Goal: Task Accomplishment & Management: Manage account settings

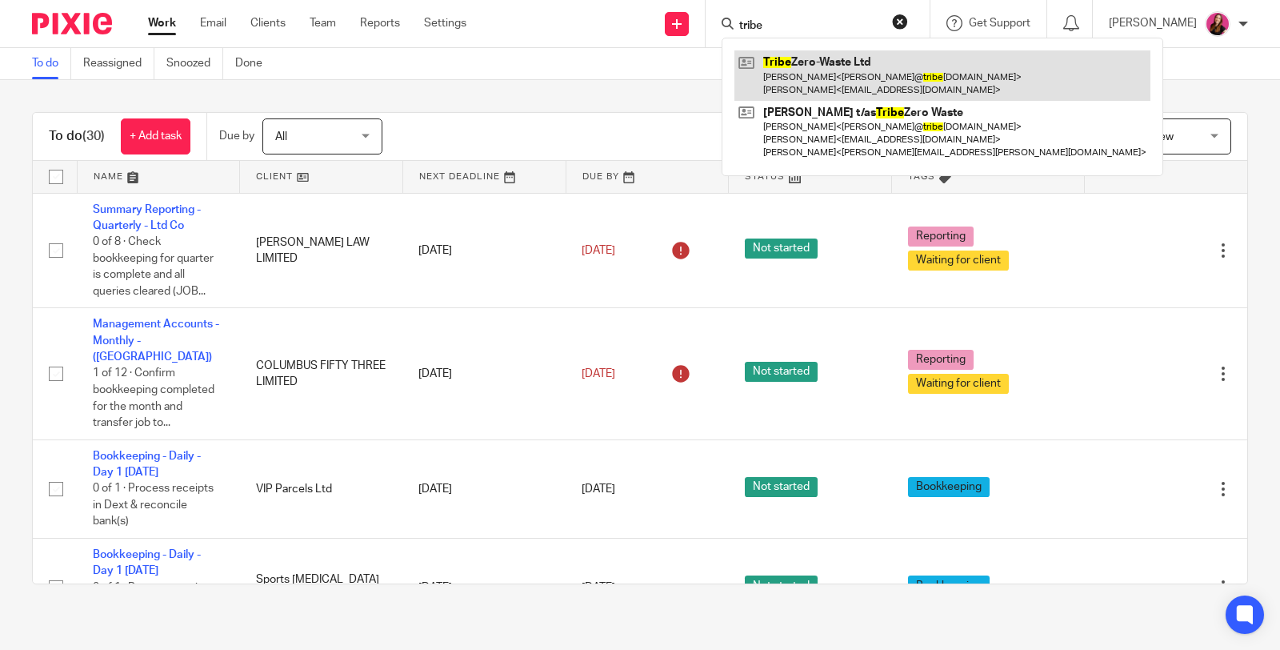
type input "tribe"
click at [825, 86] on link at bounding box center [942, 75] width 416 height 50
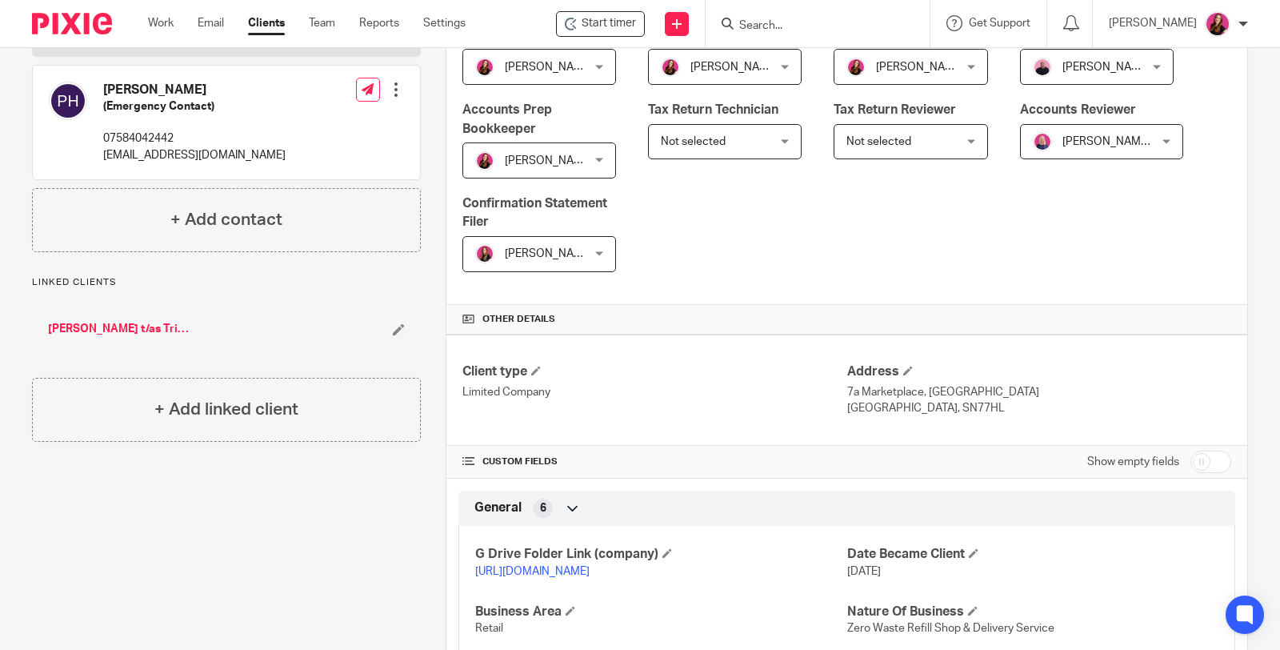
scroll to position [533, 0]
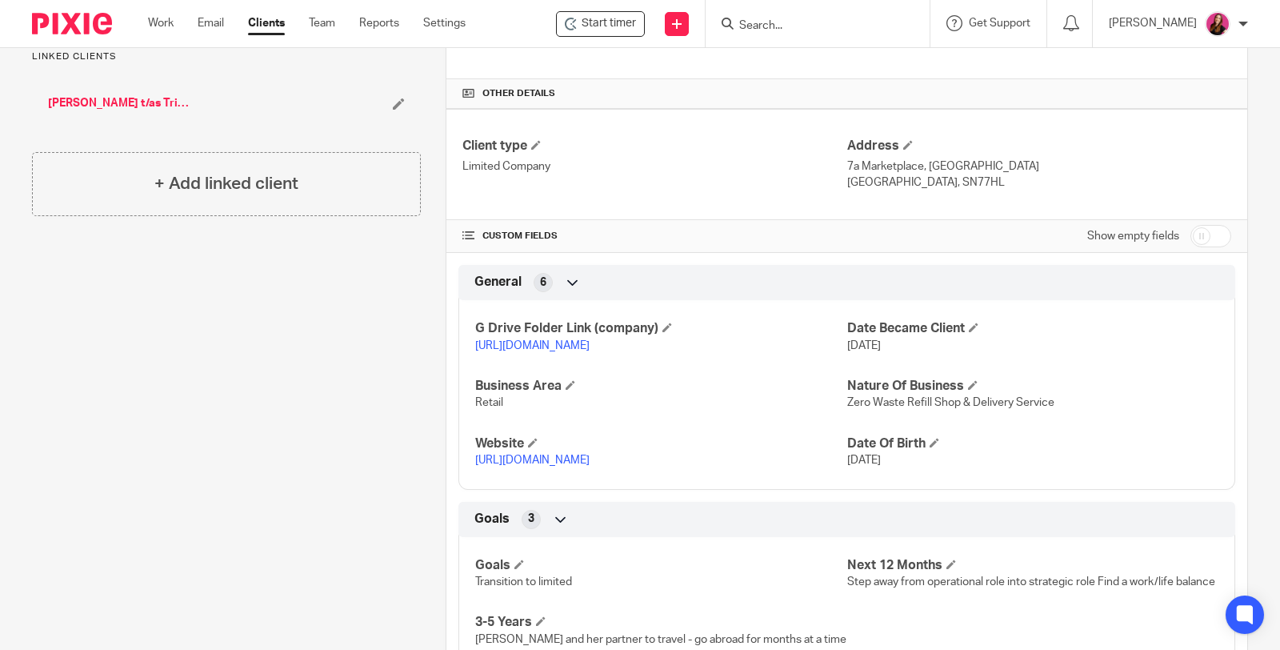
click at [590, 340] on link "https://drive.google.com/drive/folders/1EKWGJpfr3NBARtakZ1WrFS6JvDfMx8B2?usp=dr…" at bounding box center [532, 345] width 114 height 11
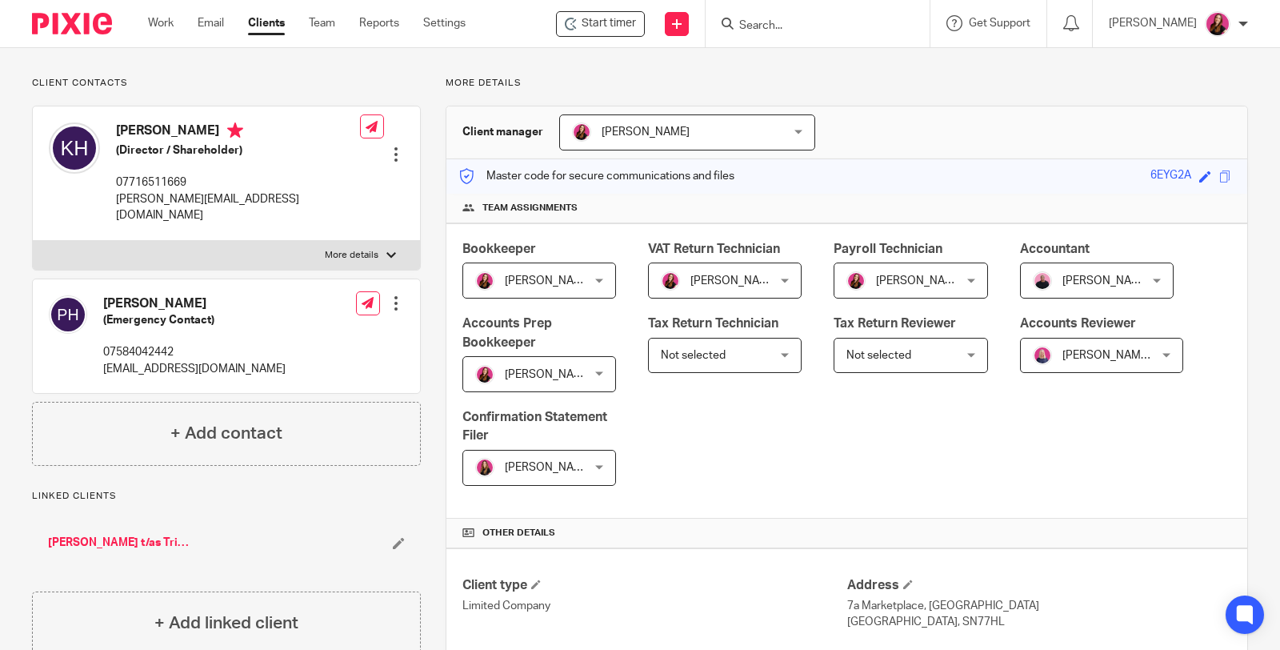
scroll to position [0, 0]
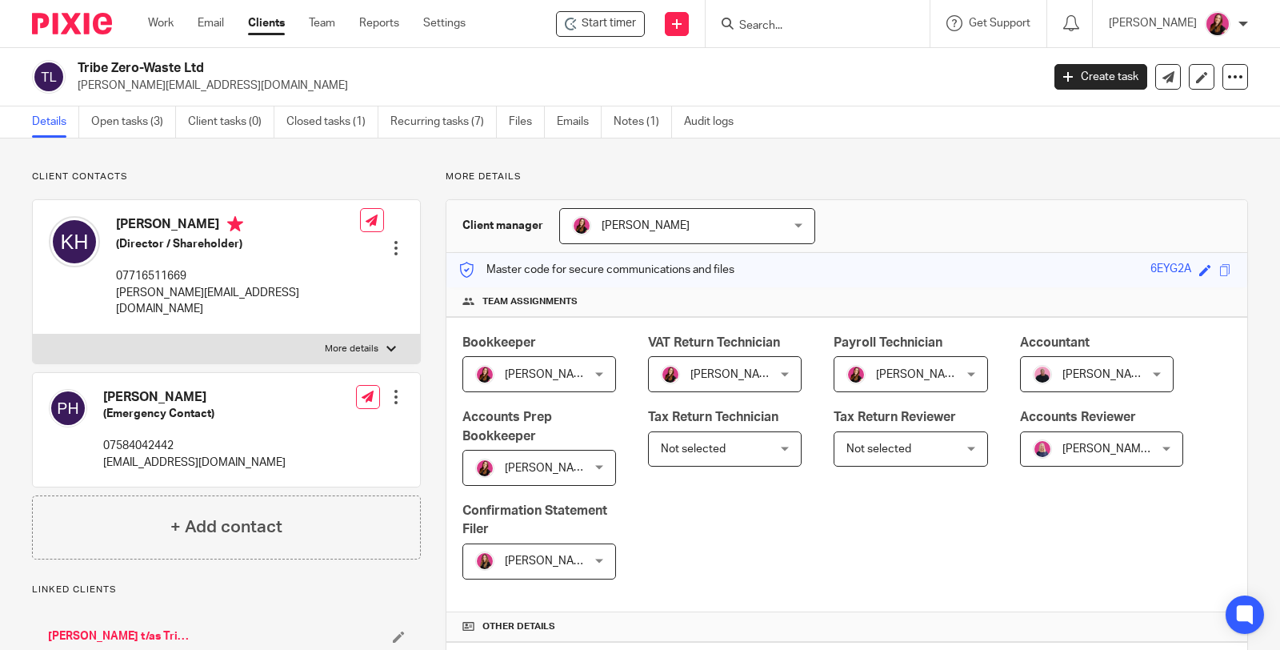
click at [788, 25] on input "Search" at bounding box center [810, 26] width 144 height 14
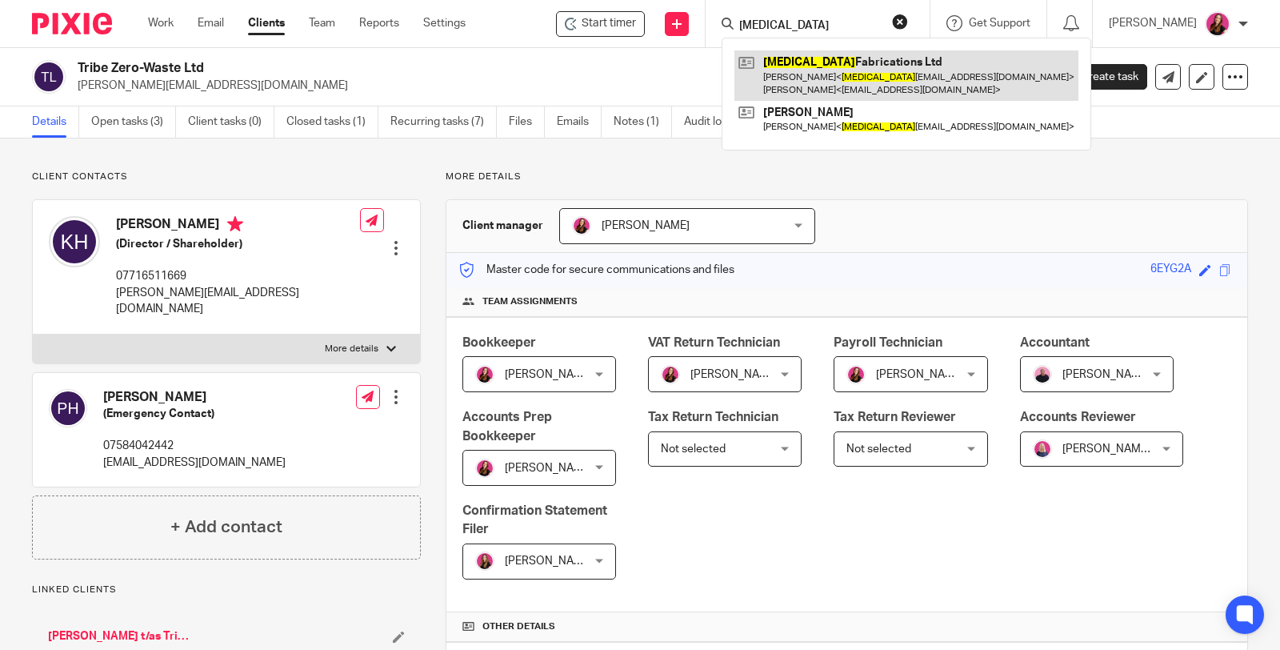
type input "mri"
click at [823, 77] on link at bounding box center [906, 75] width 344 height 50
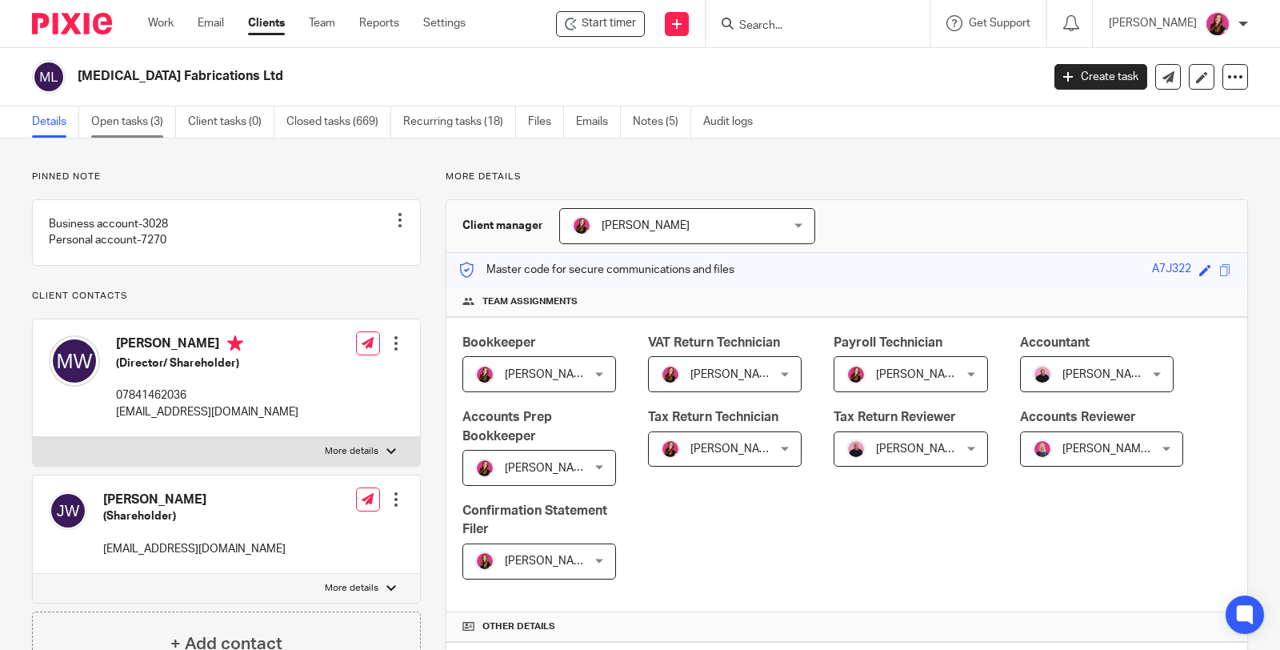
click at [138, 116] on link "Open tasks (3)" at bounding box center [133, 121] width 85 height 31
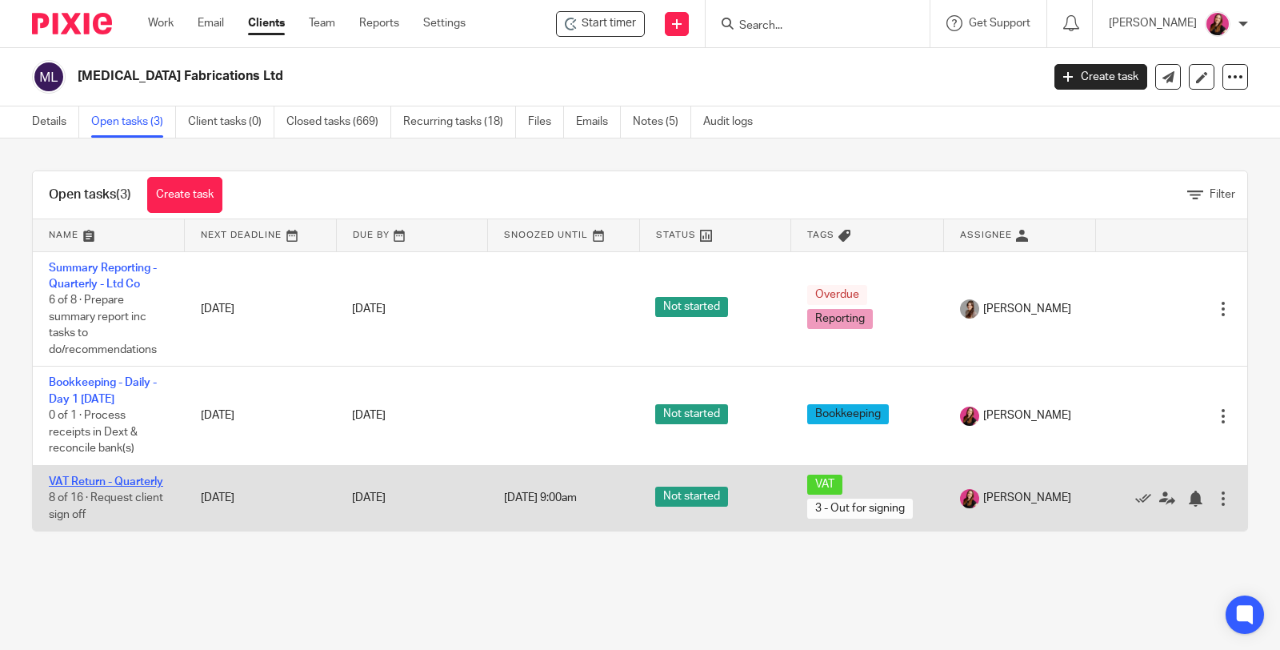
click at [117, 478] on link "VAT Return - Quarterly" at bounding box center [106, 481] width 114 height 11
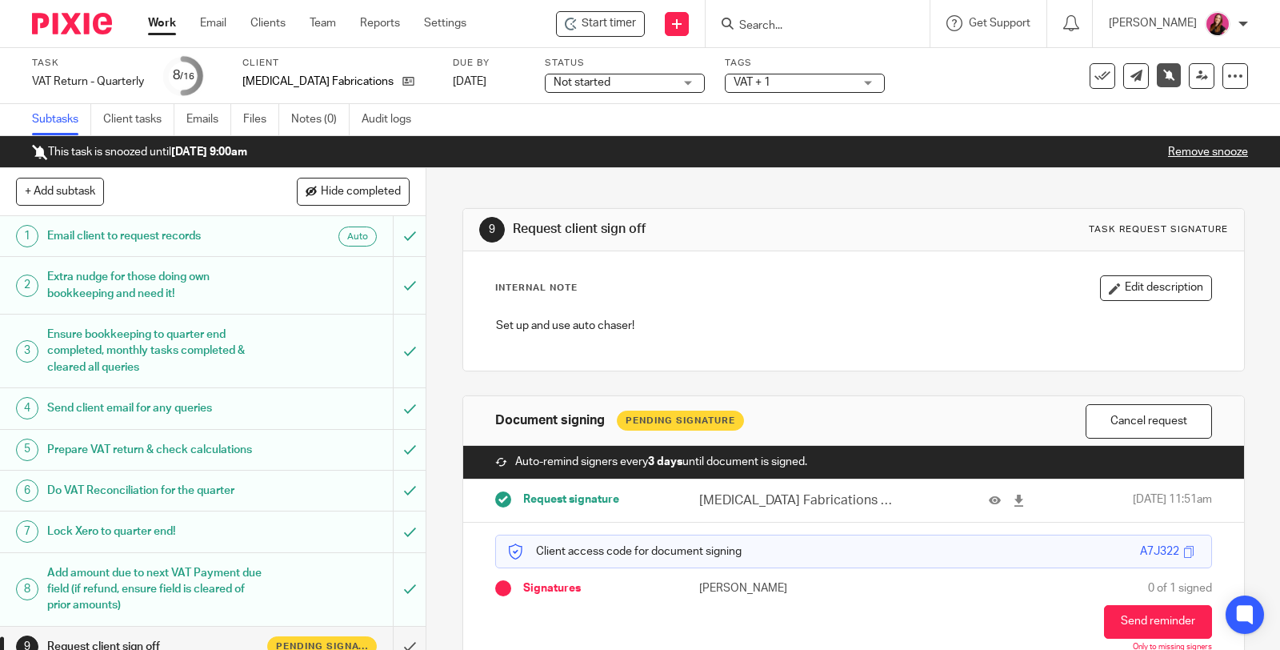
scroll to position [68, 0]
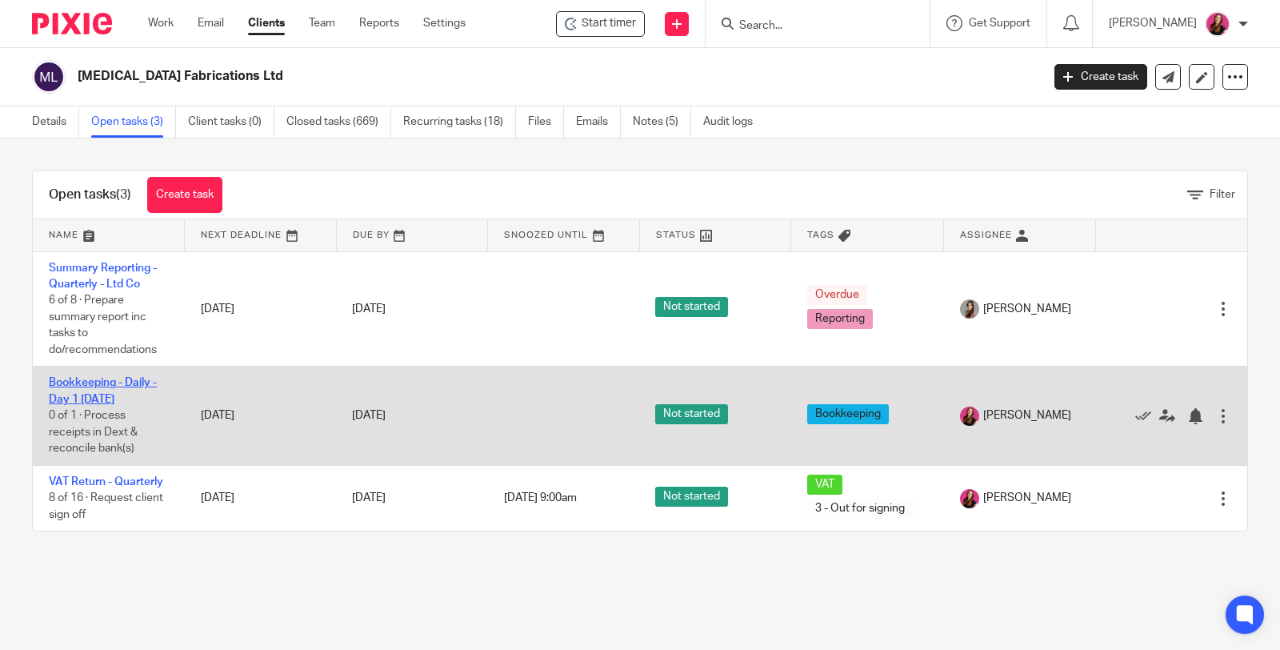
click at [103, 385] on link "Bookkeeping - Daily - Day 1 Monday" at bounding box center [103, 390] width 108 height 27
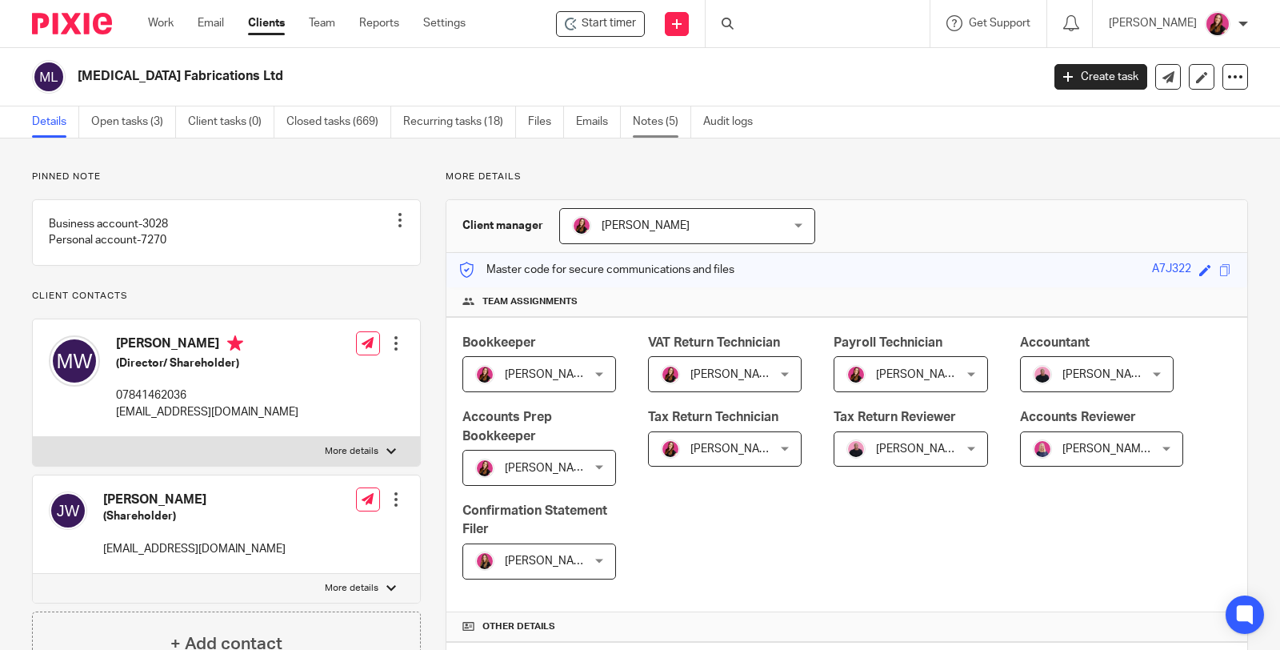
click at [665, 122] on link "Notes (5)" at bounding box center [662, 121] width 58 height 31
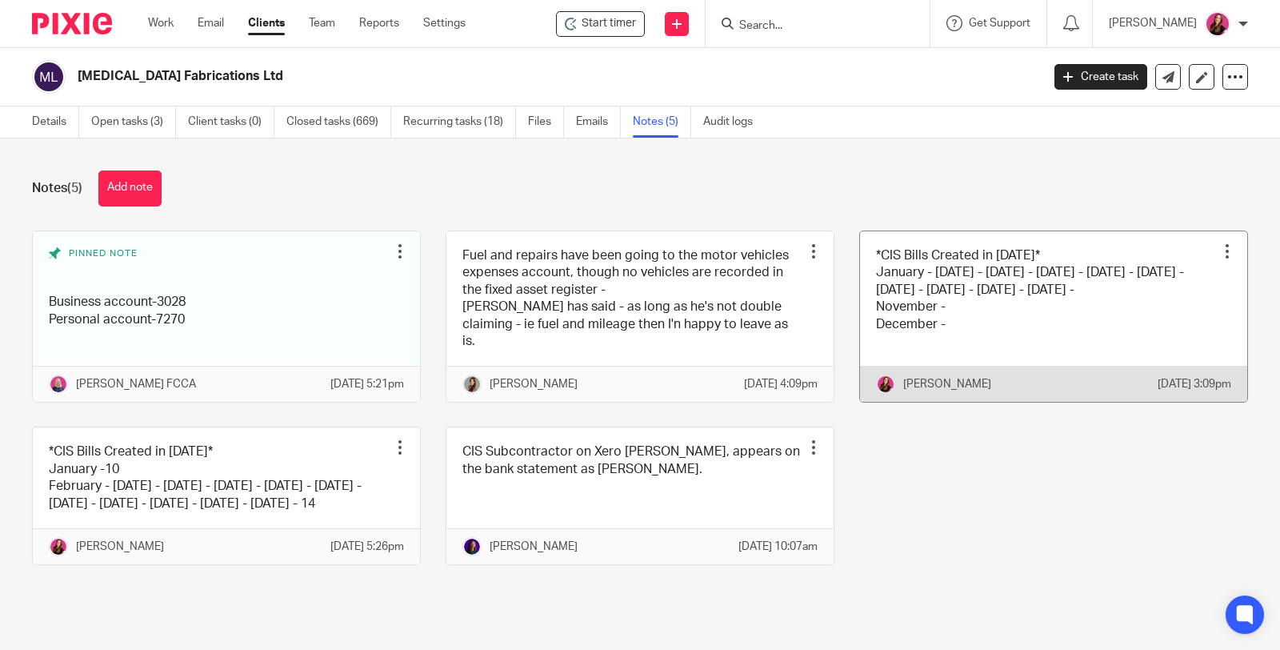
click at [1219, 250] on div at bounding box center [1227, 251] width 16 height 16
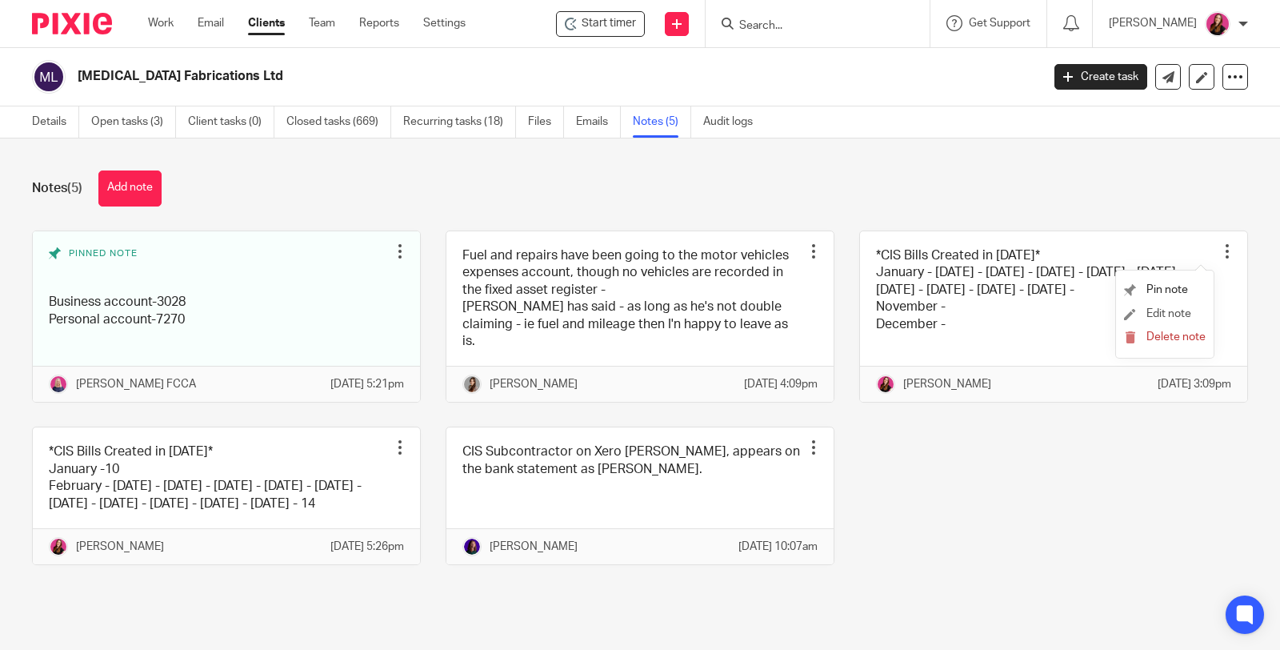
click at [1182, 306] on li "Edit note" at bounding box center [1165, 314] width 82 height 24
click at [1169, 316] on span "Edit note" at bounding box center [1168, 313] width 45 height 11
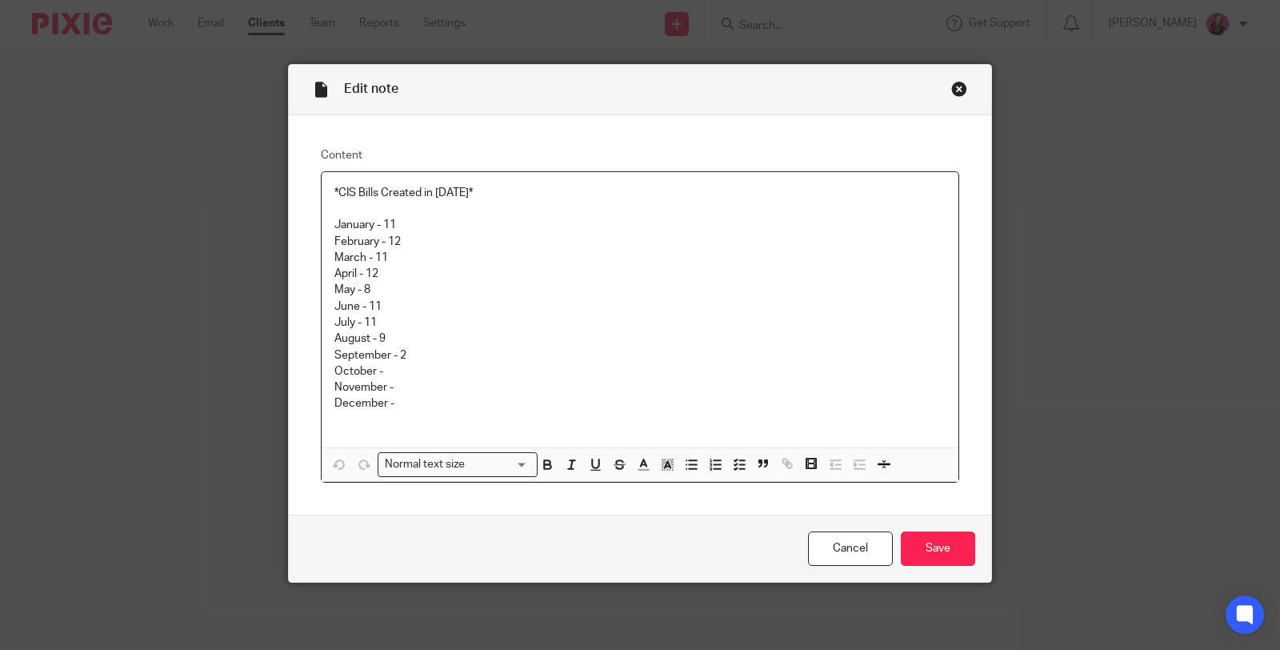
click at [401, 356] on p "September - 2" at bounding box center [639, 355] width 611 height 16
click at [946, 557] on input "Save" at bounding box center [938, 548] width 74 height 34
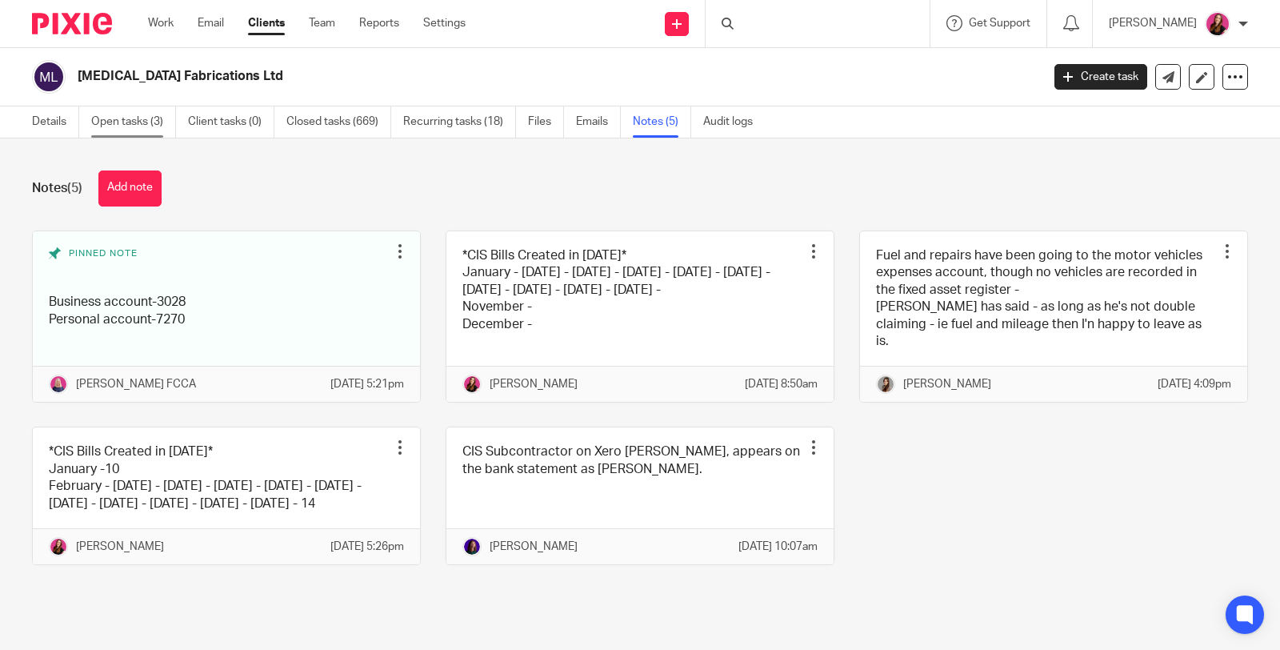
click at [136, 121] on link "Open tasks (3)" at bounding box center [133, 121] width 85 height 31
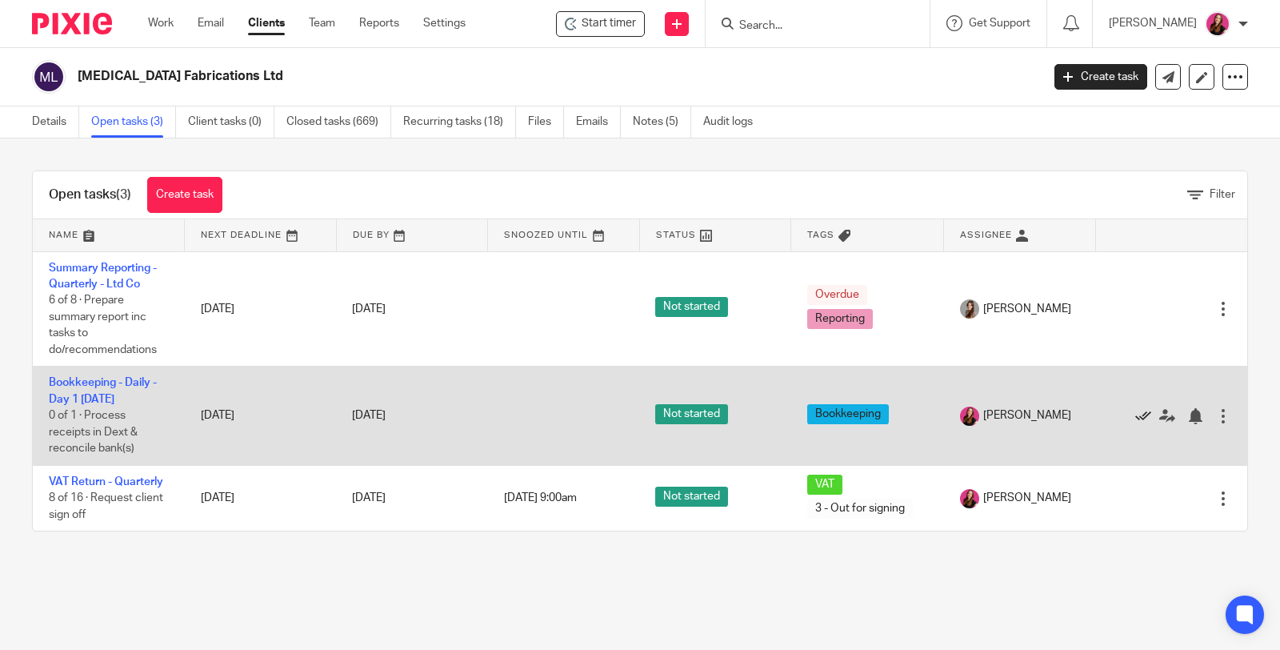
click at [1135, 412] on icon at bounding box center [1143, 416] width 16 height 16
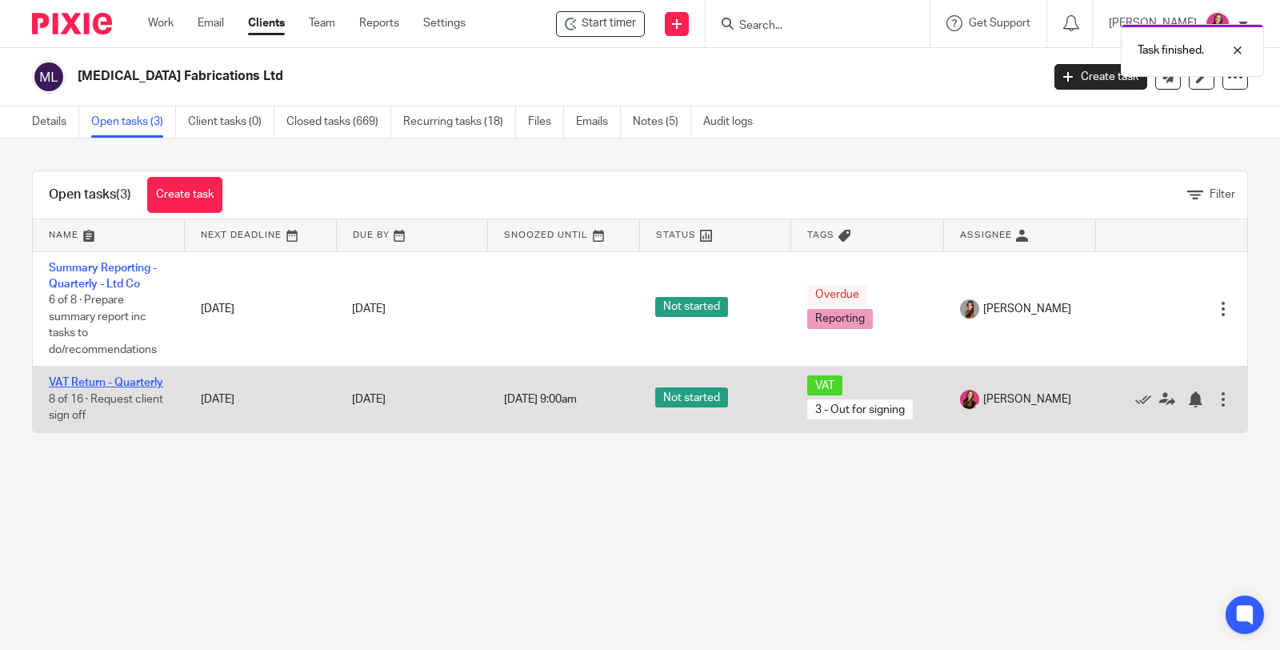
click at [126, 384] on link "VAT Return - Quarterly" at bounding box center [106, 382] width 114 height 11
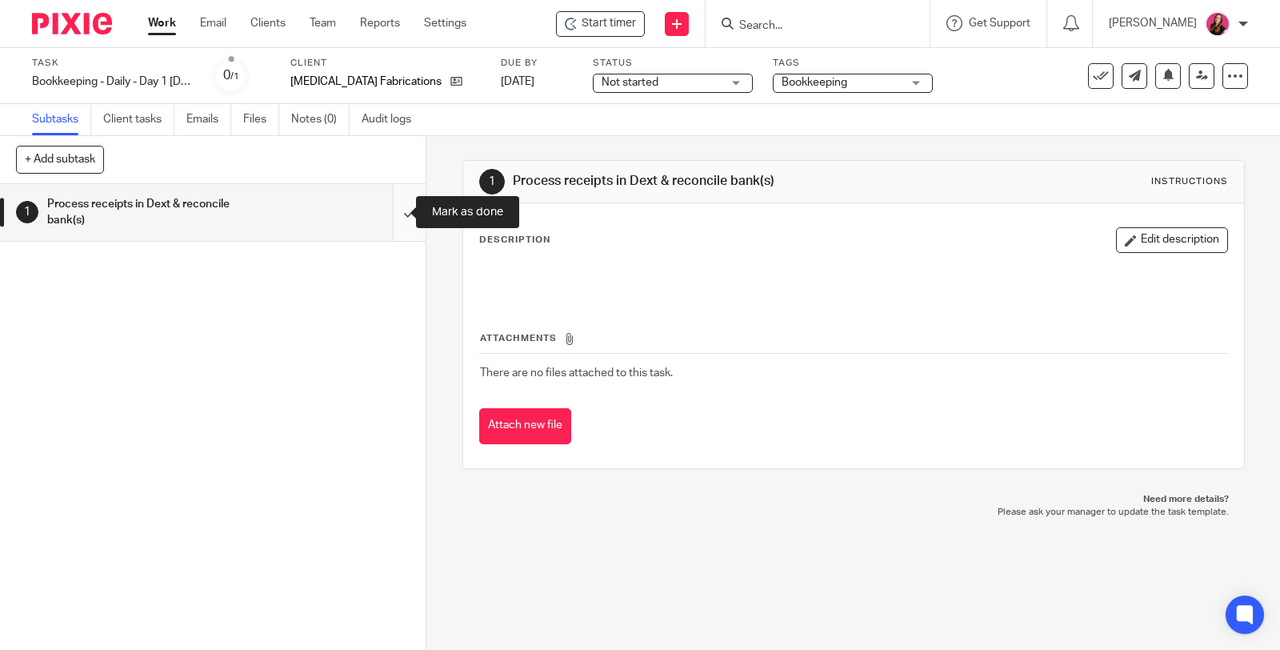
drag, startPoint x: 0, startPoint y: 0, endPoint x: 395, endPoint y: 208, distance: 446.6
click at [395, 208] on input "submit" at bounding box center [213, 212] width 426 height 57
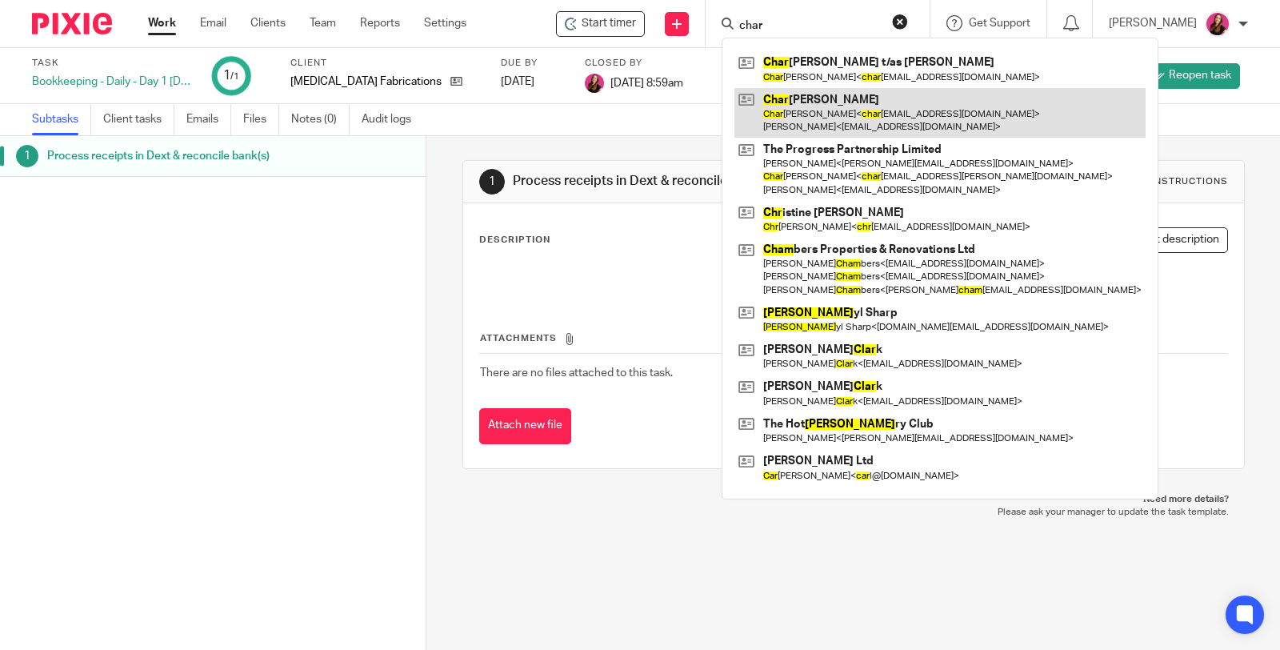
type input "char"
click at [828, 109] on link at bounding box center [939, 113] width 411 height 50
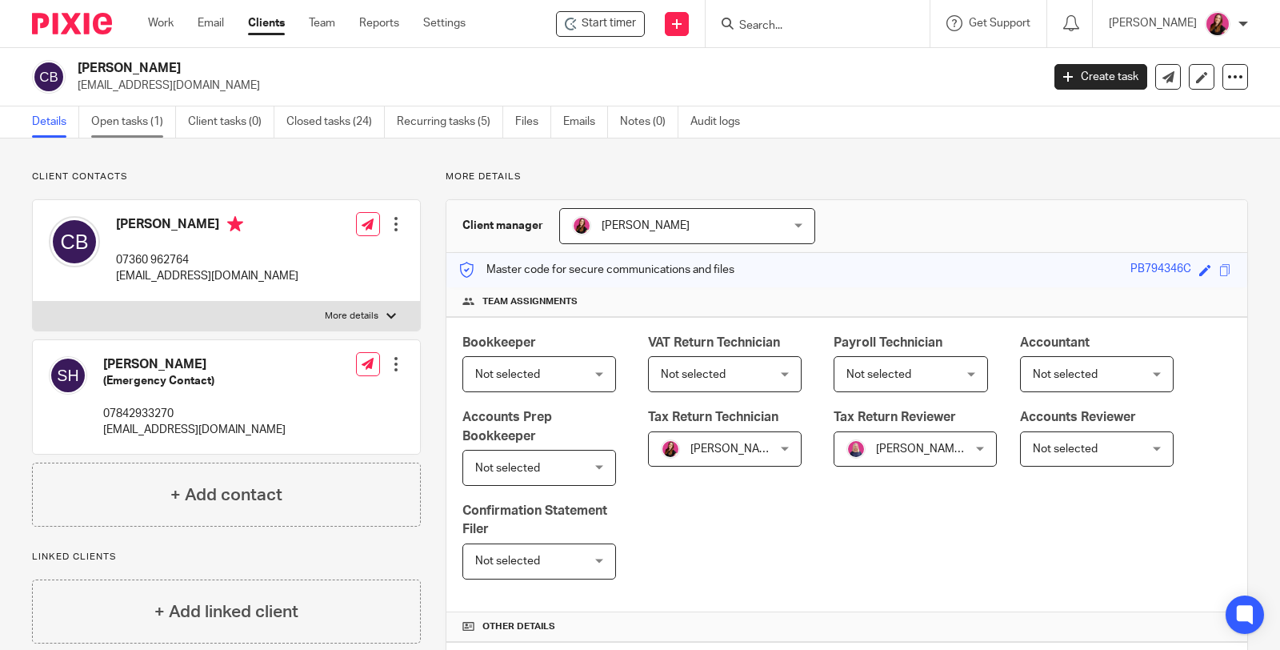
click at [118, 125] on link "Open tasks (1)" at bounding box center [133, 121] width 85 height 31
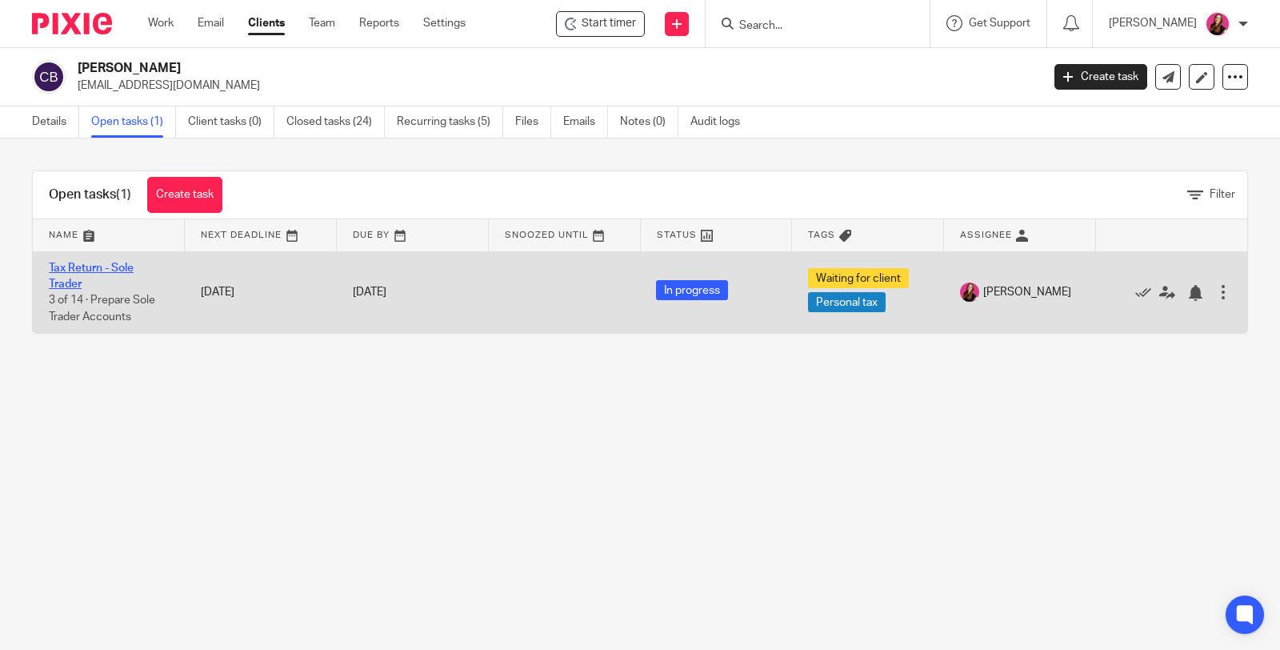
click at [113, 262] on link "Tax Return - Sole Trader" at bounding box center [91, 275] width 85 height 27
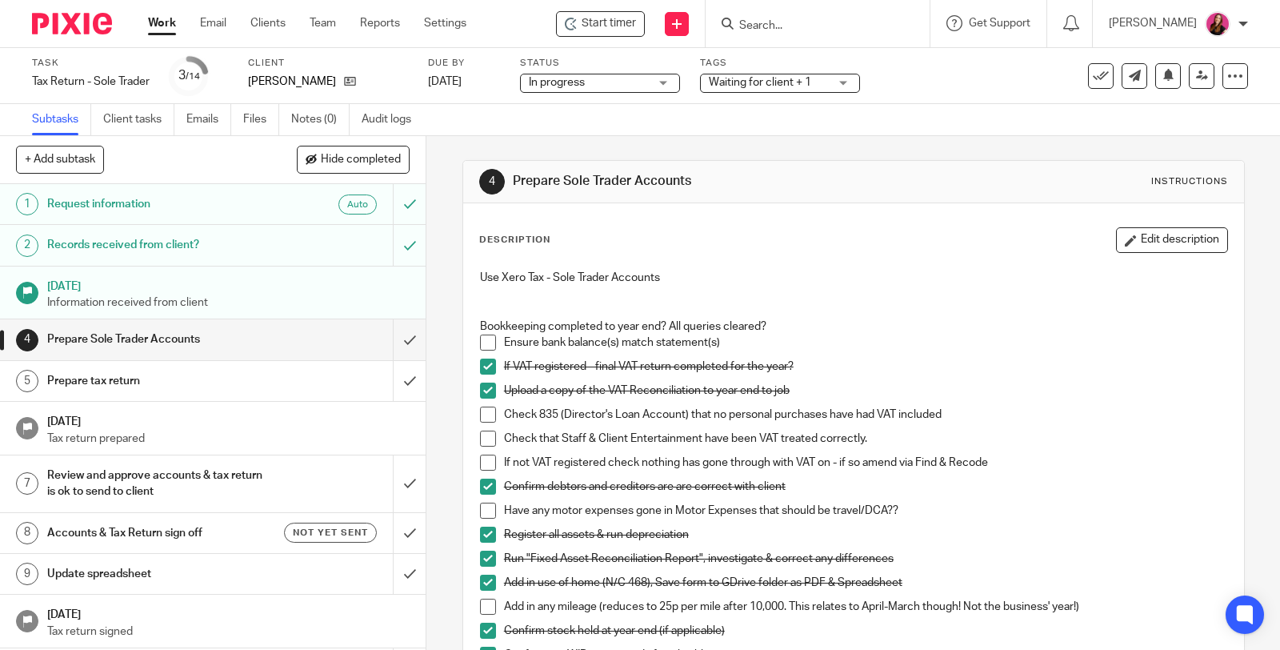
click at [799, 86] on span "Waiting for client + 1" at bounding box center [760, 82] width 102 height 11
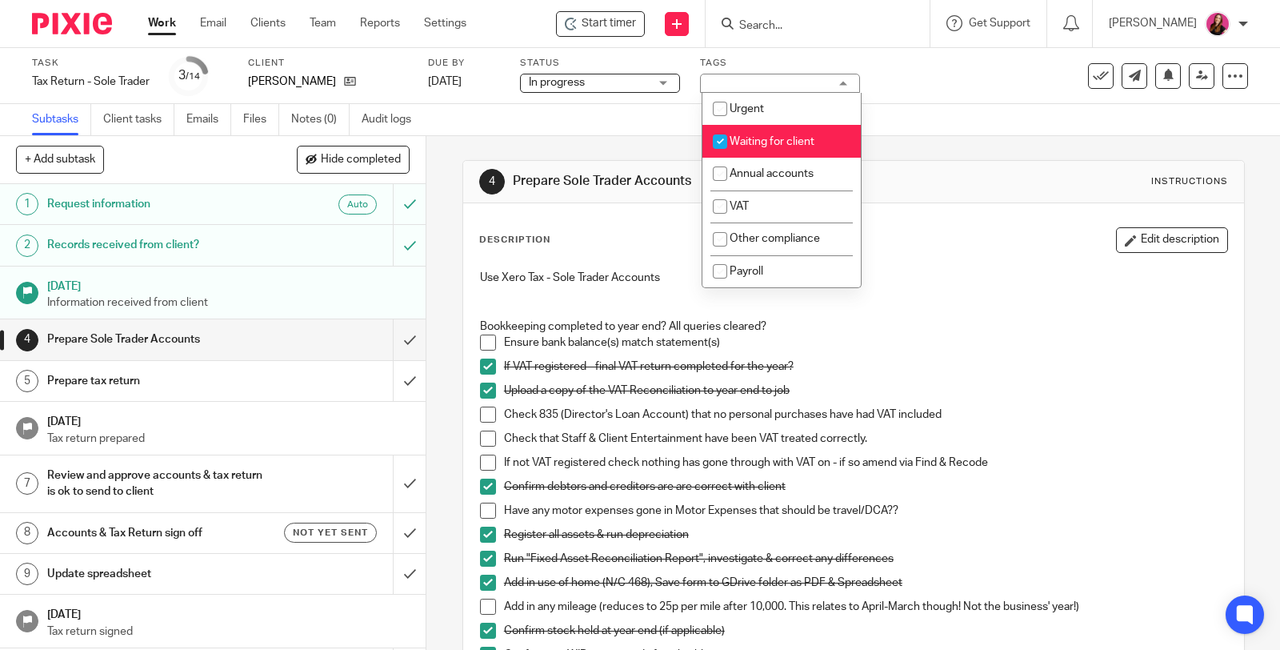
click at [800, 142] on span "Waiting for client" at bounding box center [772, 141] width 85 height 11
checkbox input "false"
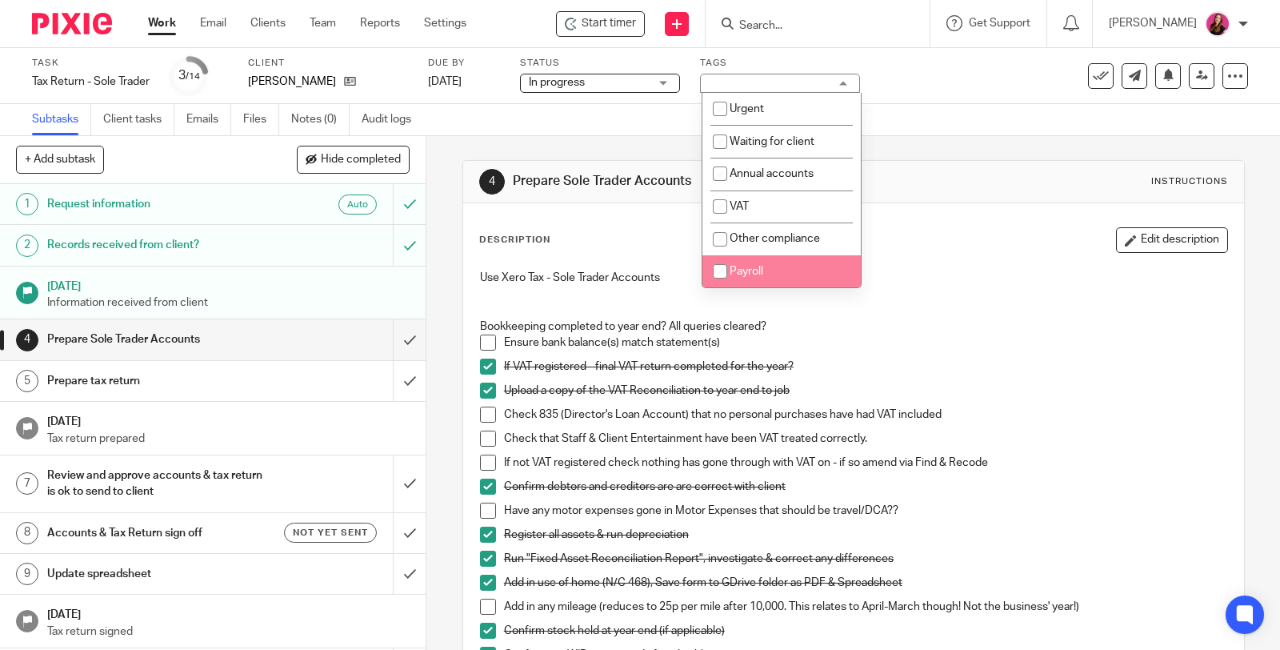
click at [934, 337] on p "Ensure bank balance(s) match statement(s)" at bounding box center [865, 342] width 723 height 16
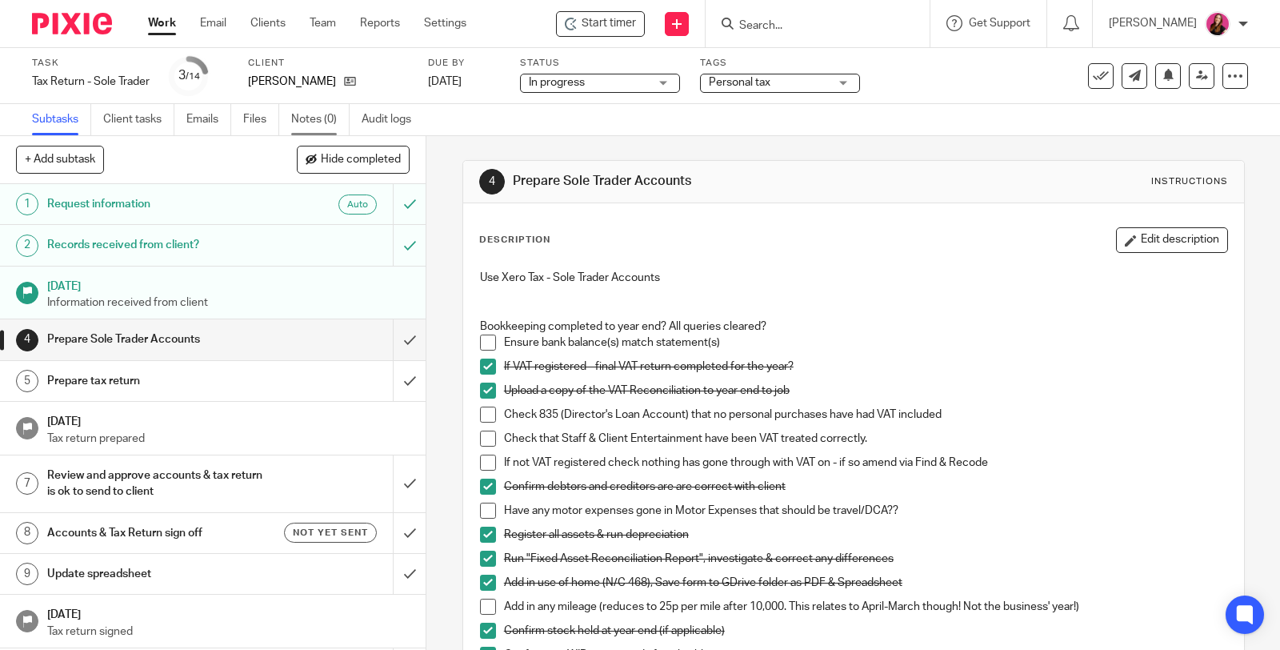
click at [321, 116] on link "Notes (0)" at bounding box center [320, 119] width 58 height 31
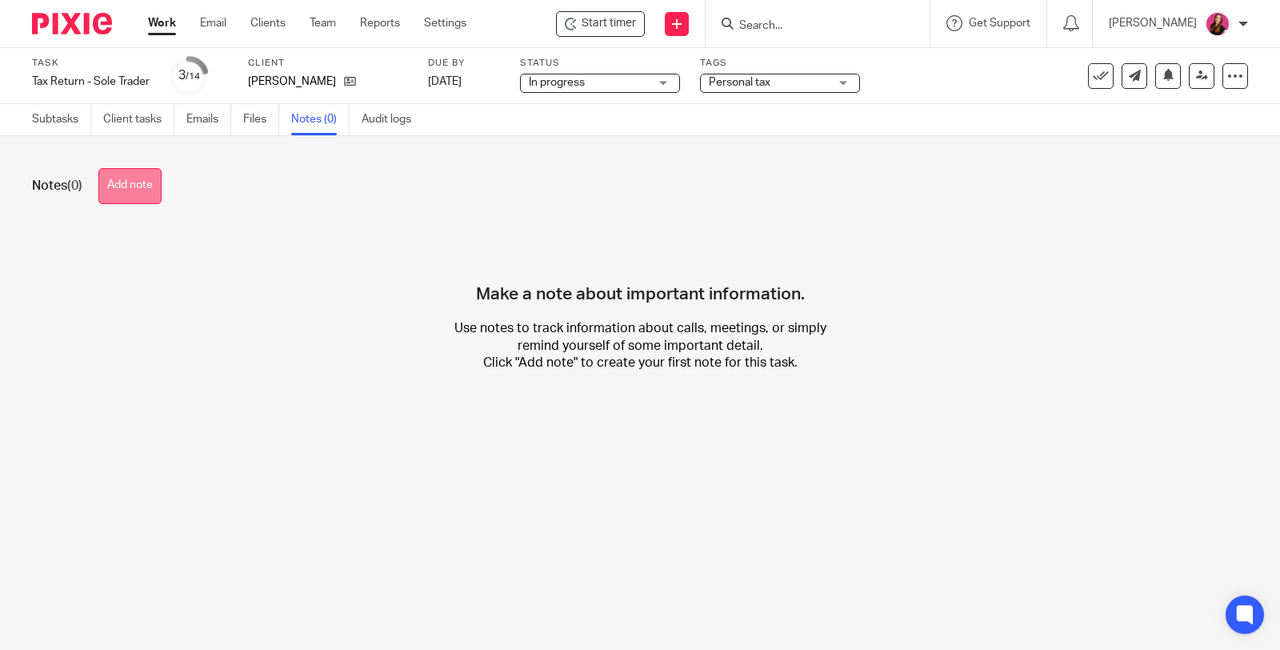
click at [138, 186] on button "Add note" at bounding box center [129, 186] width 63 height 36
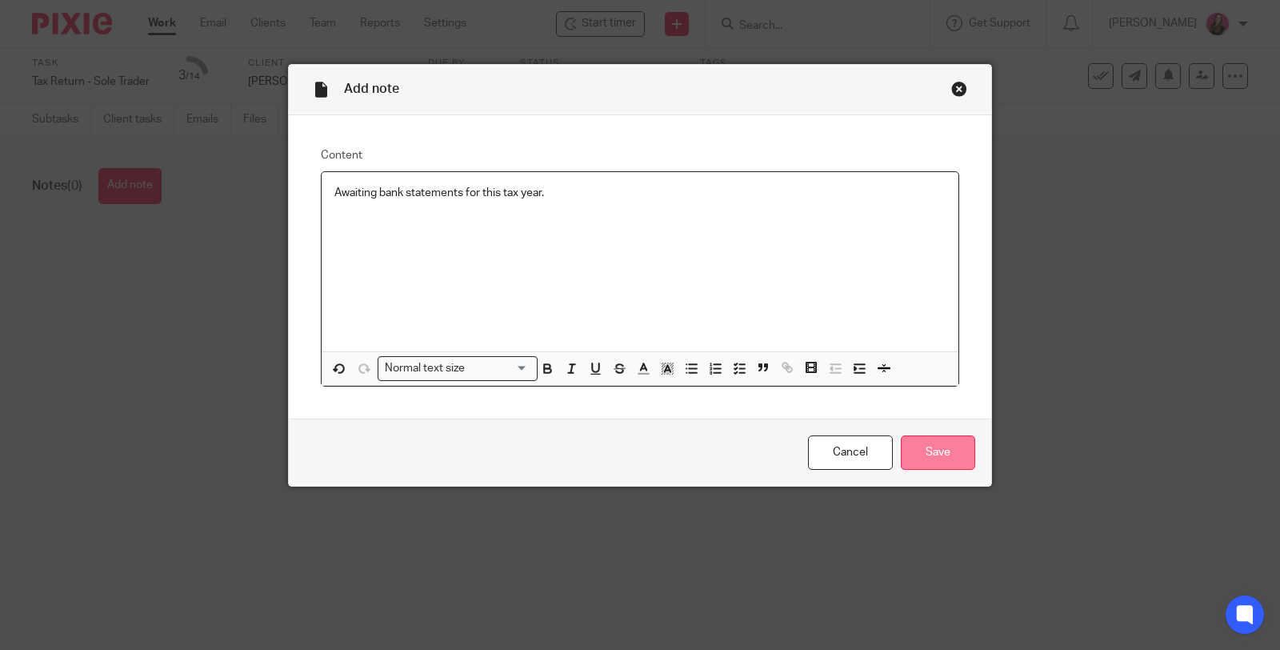
click at [928, 458] on input "Save" at bounding box center [938, 452] width 74 height 34
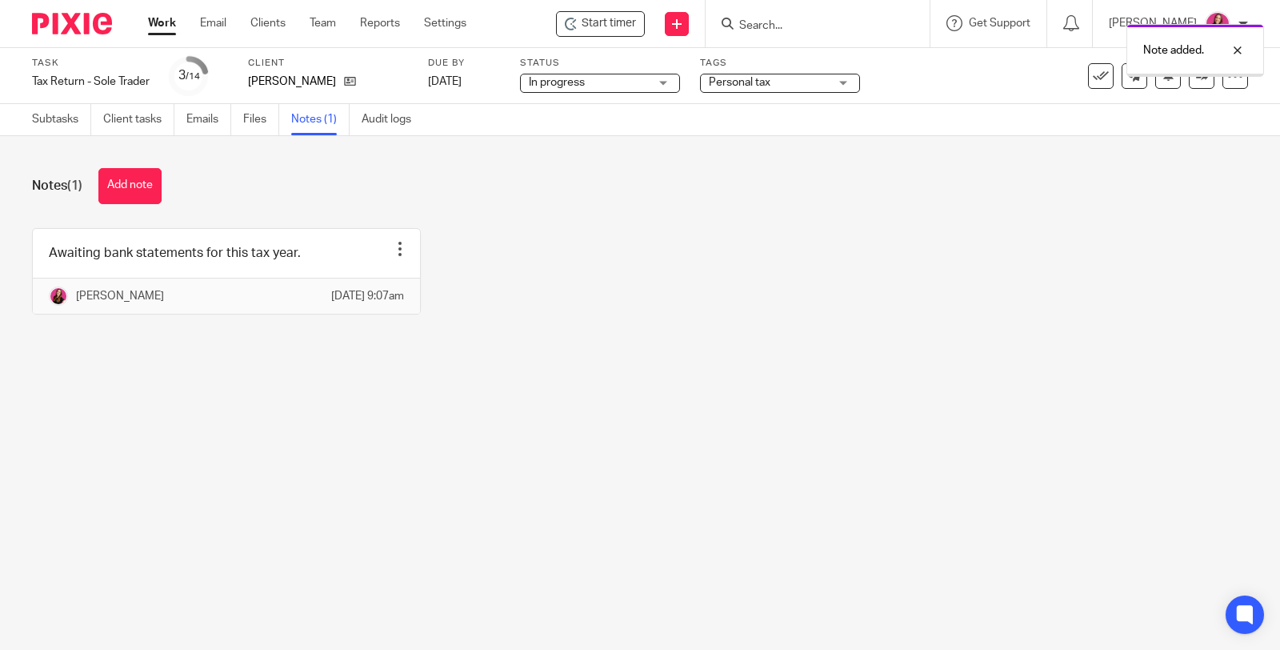
click at [154, 29] on link "Work" at bounding box center [162, 23] width 28 height 16
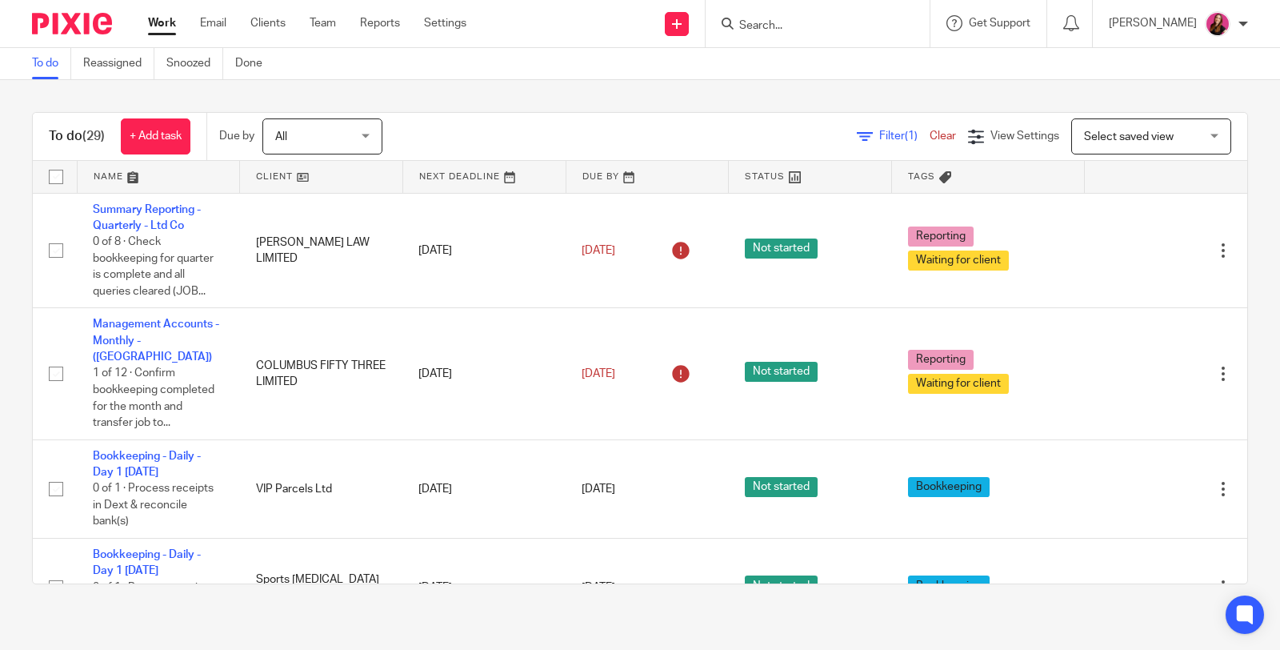
click at [834, 32] on input "Search" at bounding box center [810, 26] width 144 height 14
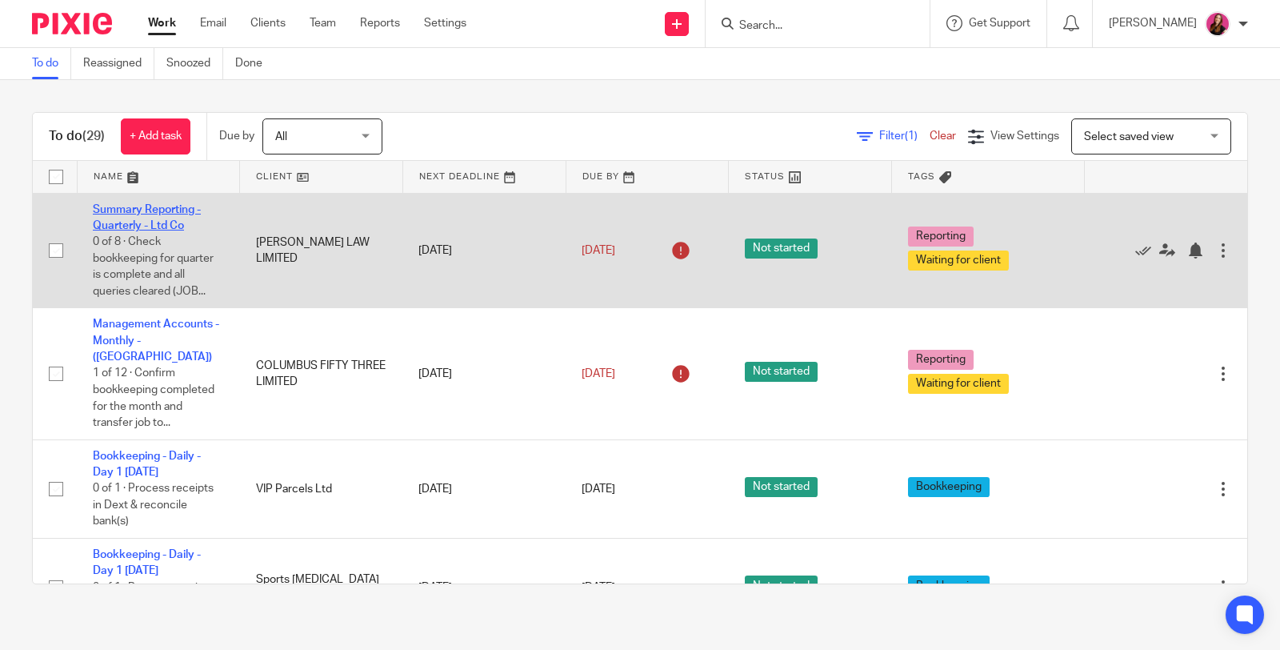
click at [177, 209] on link "Summary Reporting - Quarterly - Ltd Co" at bounding box center [147, 217] width 108 height 27
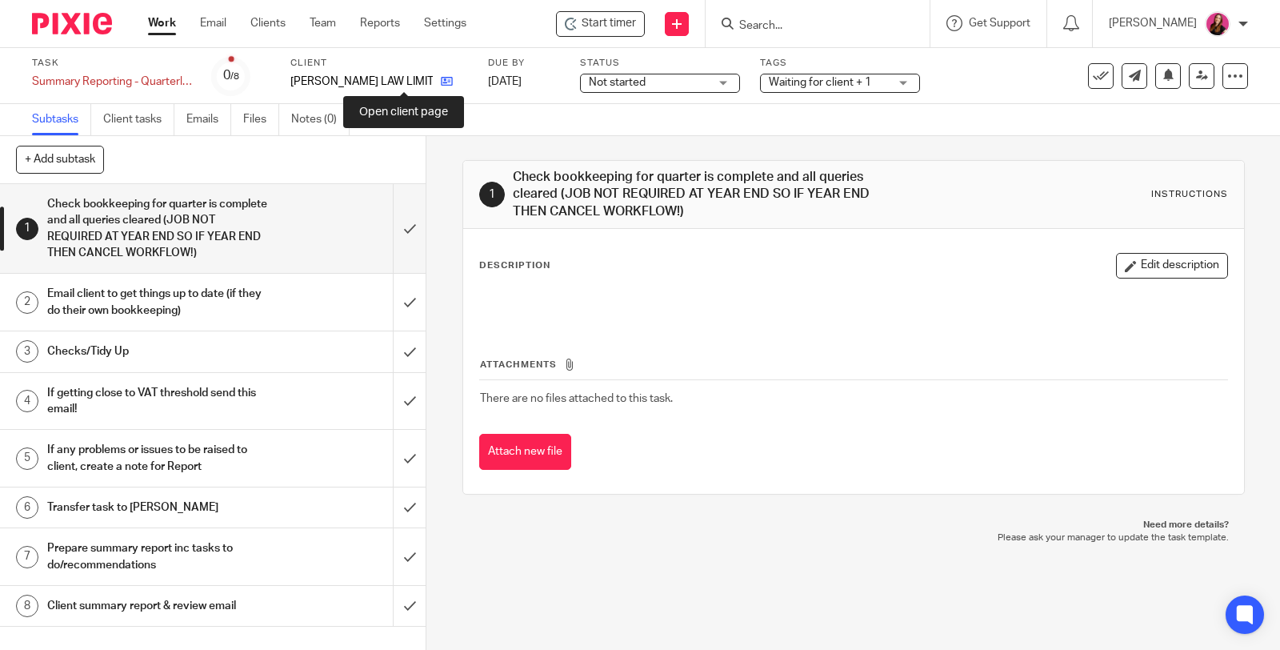
click at [441, 78] on icon at bounding box center [447, 81] width 12 height 12
